Goal: Find specific page/section: Find specific page/section

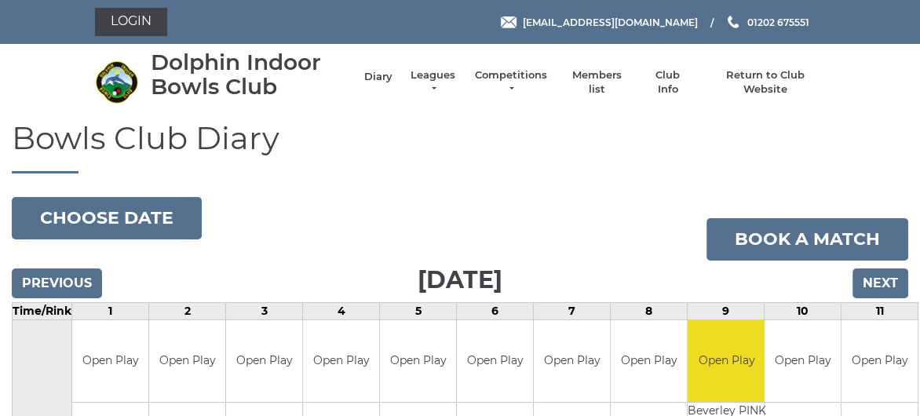
click at [385, 76] on link "Diary" at bounding box center [378, 77] width 28 height 14
click at [440, 78] on link "Leagues" at bounding box center [432, 84] width 49 height 28
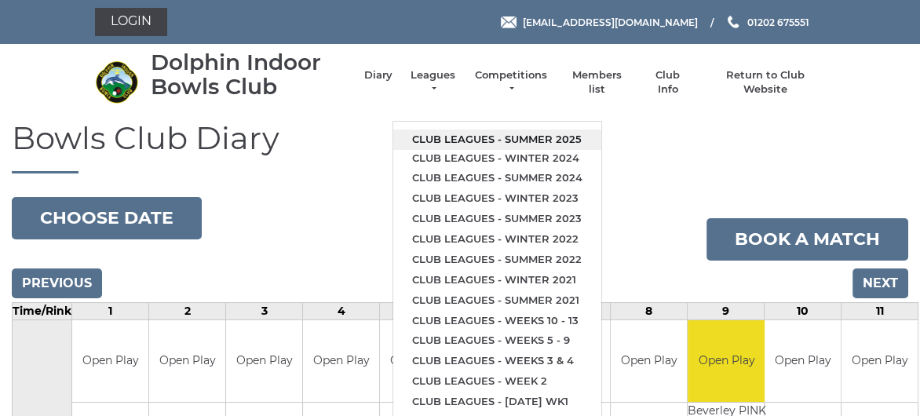
click at [459, 138] on link "Club leagues - Summer 2025" at bounding box center [497, 140] width 208 height 20
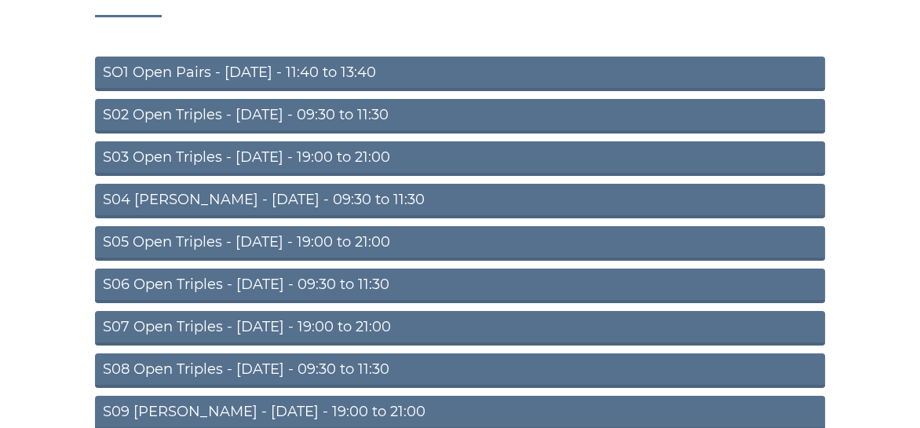
scroll to position [157, 0]
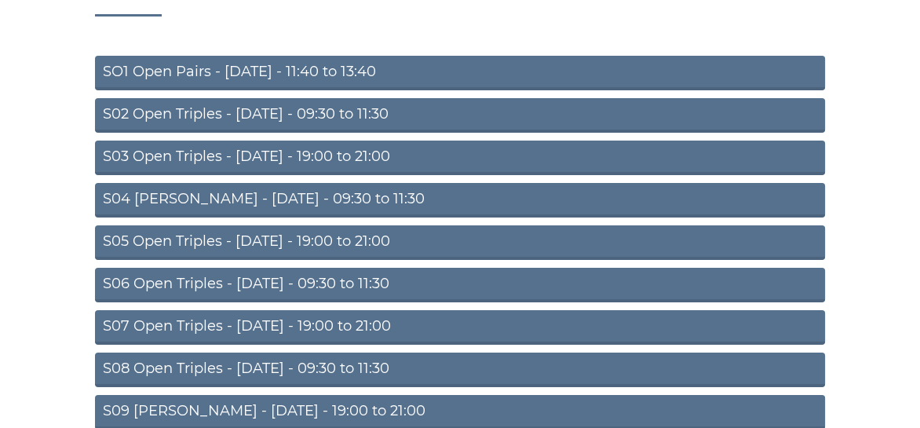
click at [273, 115] on link "S02 Open Triples - Tuesday - 09:30 to 11:30" at bounding box center [460, 115] width 730 height 35
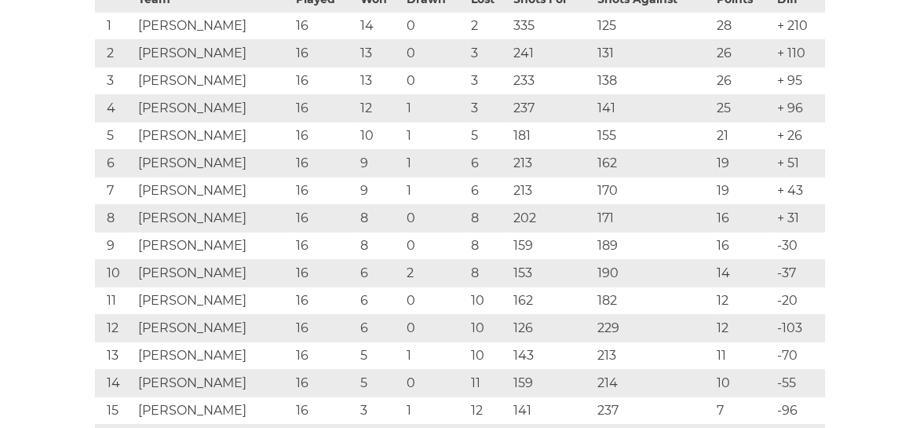
scroll to position [341, 0]
